Goal: Task Accomplishment & Management: Complete application form

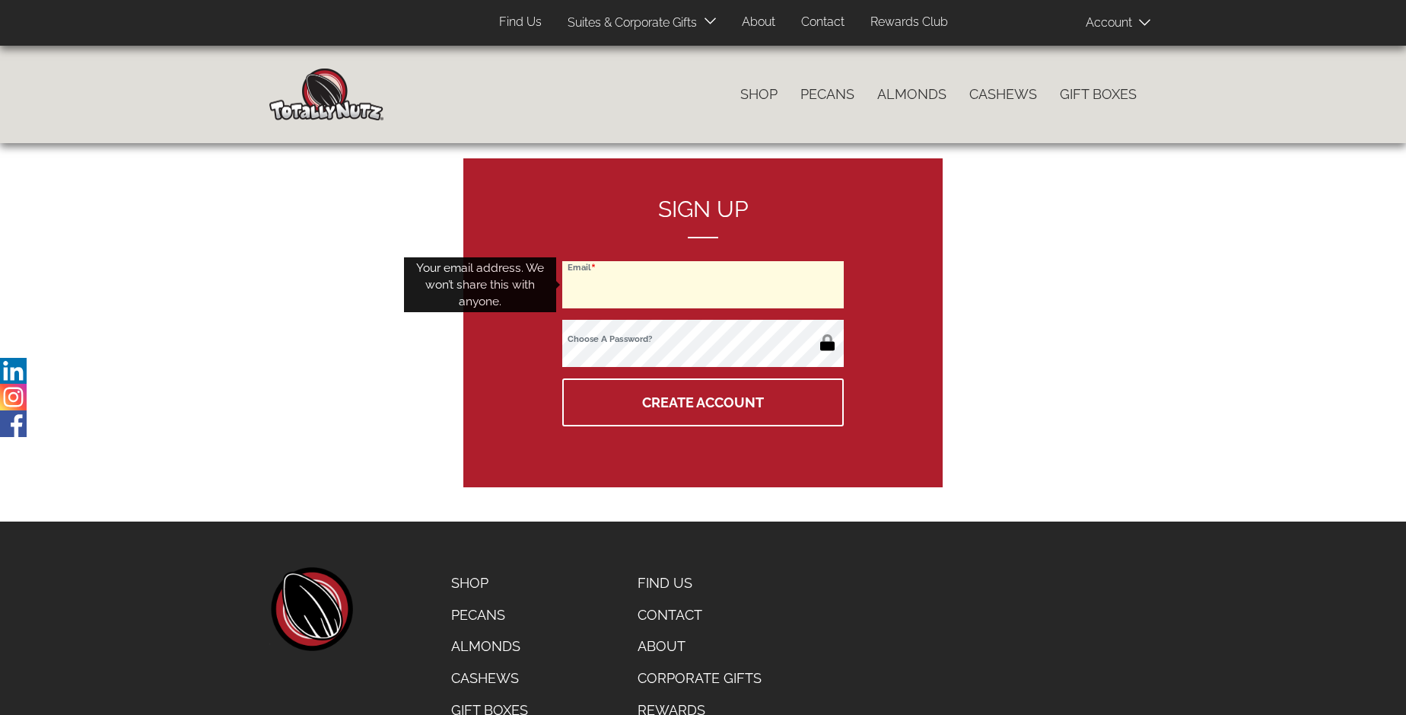
click at [703, 285] on input "Email" at bounding box center [703, 284] width 282 height 47
type input "[EMAIL_ADDRESS][DOMAIN_NAME]"
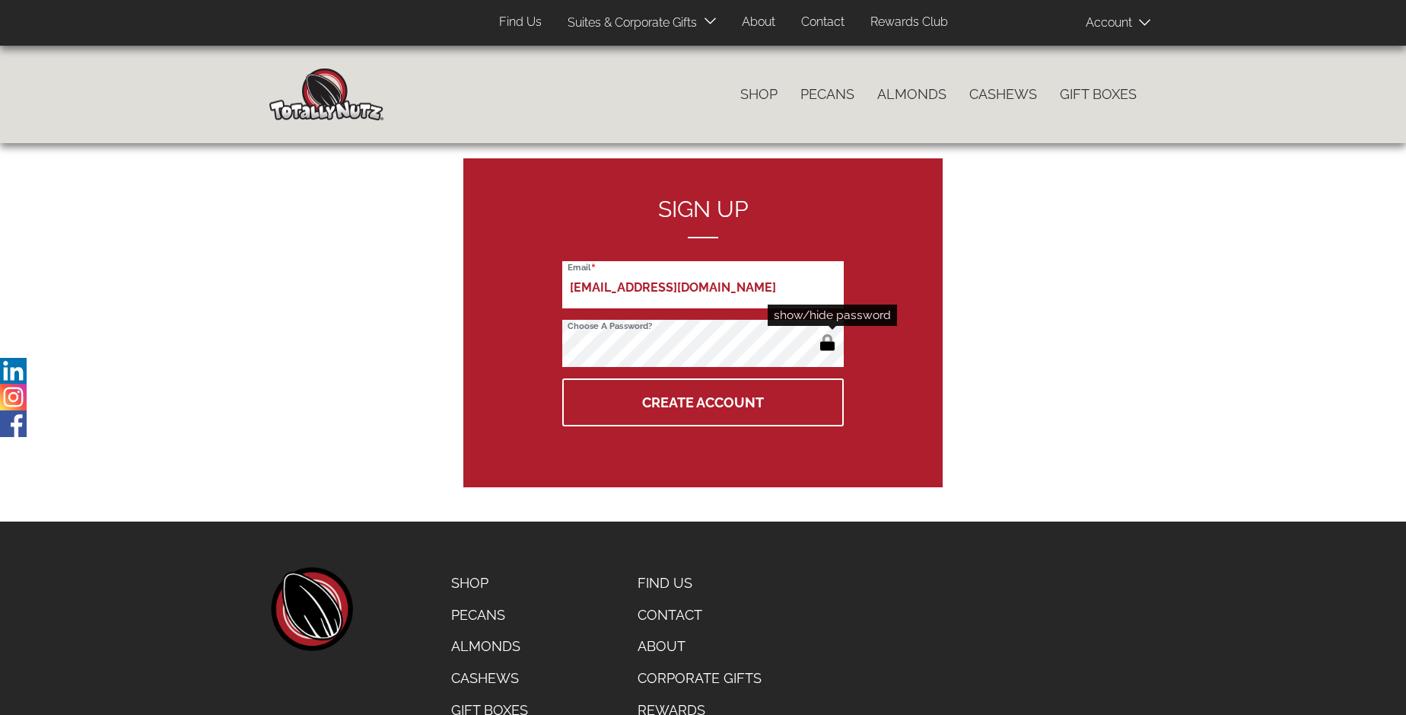
click at [827, 344] on button "button" at bounding box center [827, 344] width 25 height 24
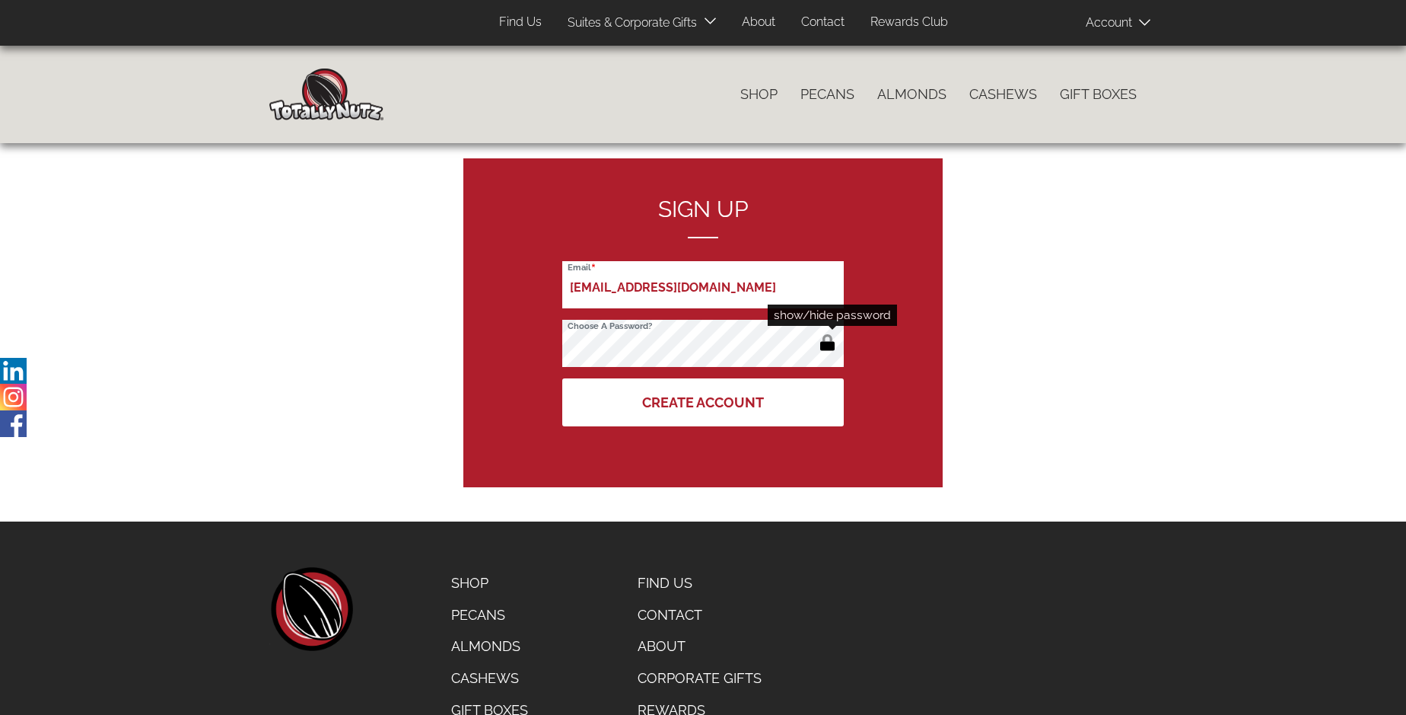
click at [703, 402] on button "Create Account" at bounding box center [703, 402] width 282 height 48
